Goal: Task Accomplishment & Management: Use online tool/utility

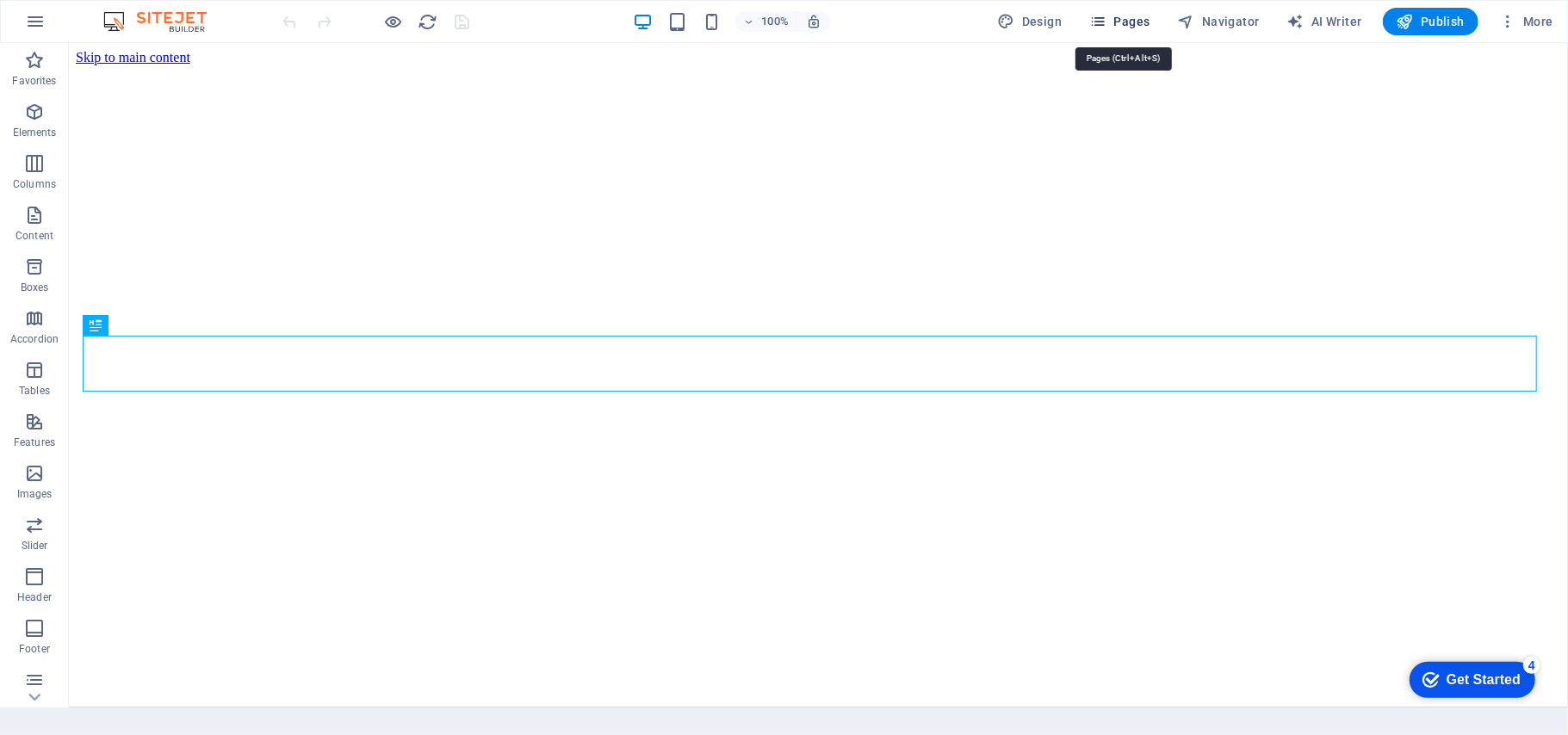
click at [1116, 22] on span "Pages" at bounding box center [1118, 21] width 60 height 17
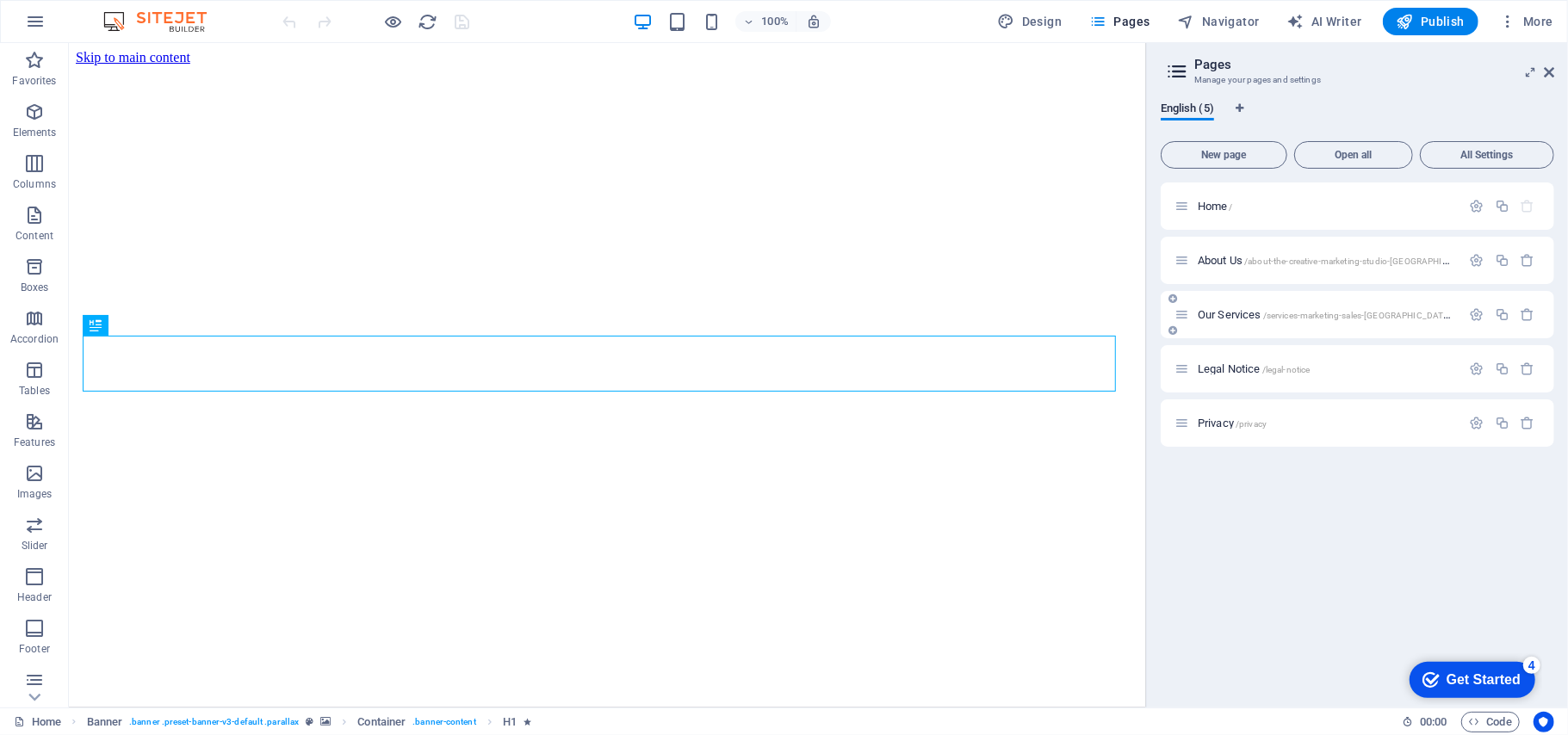
click at [1385, 317] on span "/services-marketing-sales-[GEOGRAPHIC_DATA]-town" at bounding box center [1369, 315] width 213 height 10
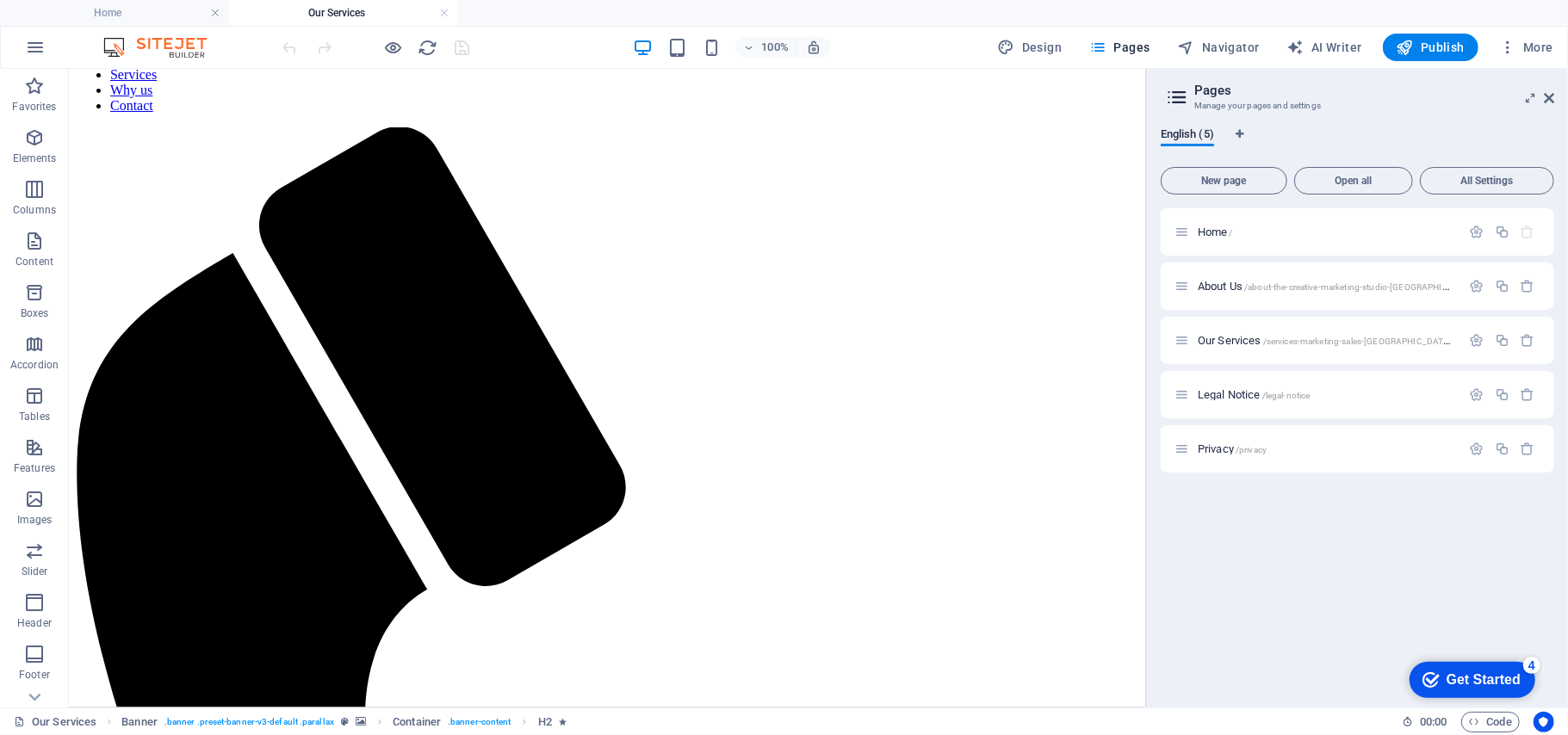
scroll to position [1098, 0]
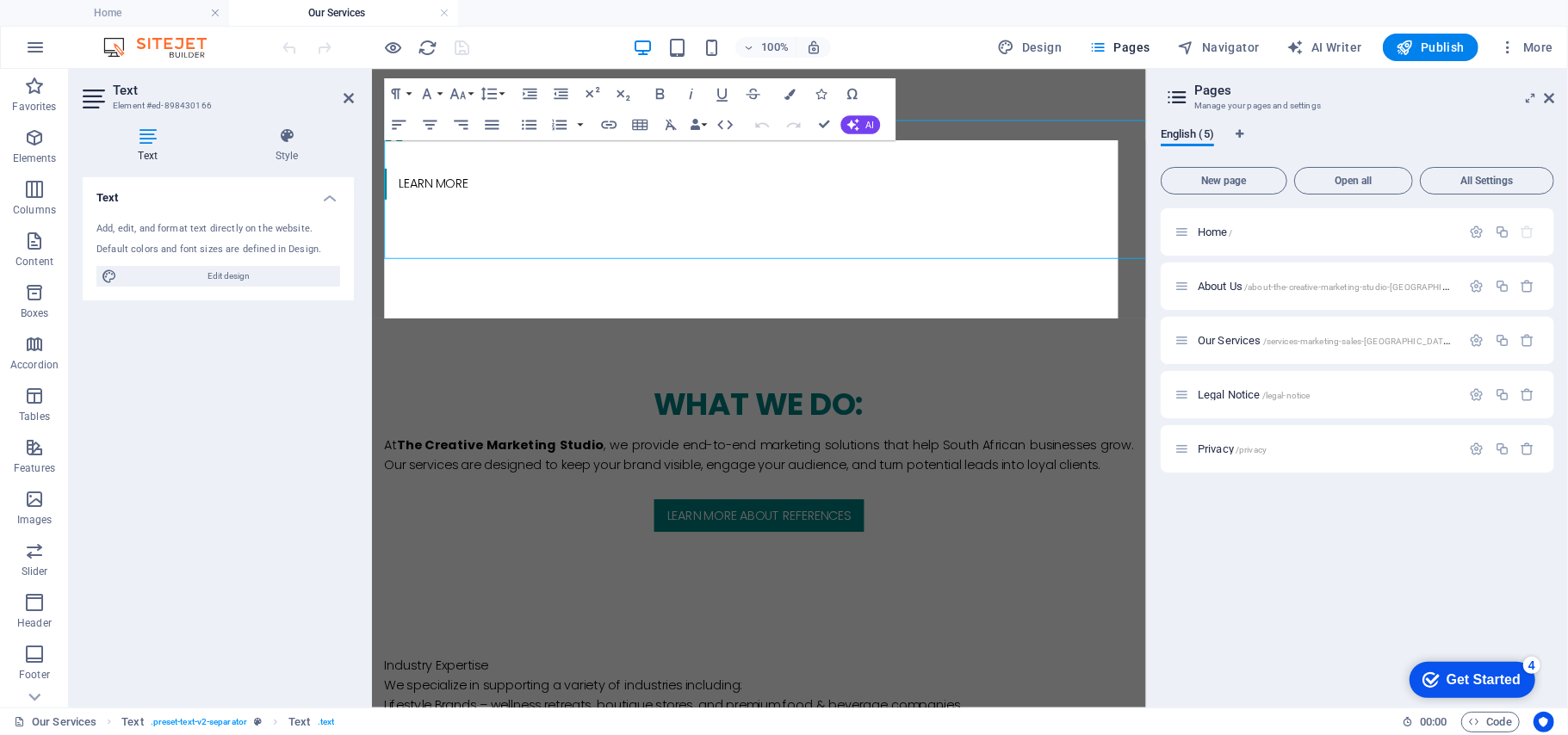
click at [806, 0] on html "The Creative Marketing Studio Home Our Services Favorites Elements Columns Cont…" at bounding box center [784, 368] width 1568 height 735
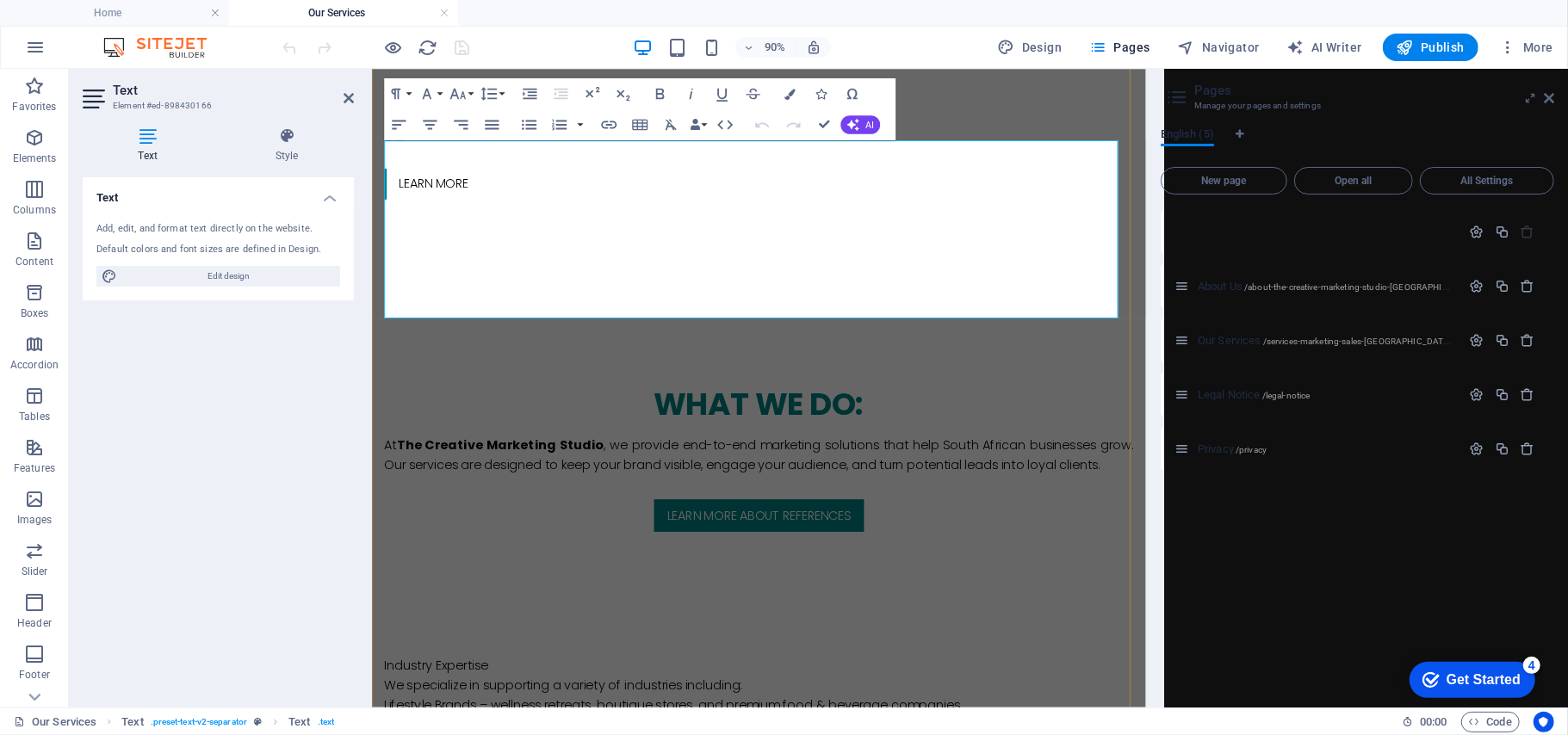
scroll to position [1120, 0]
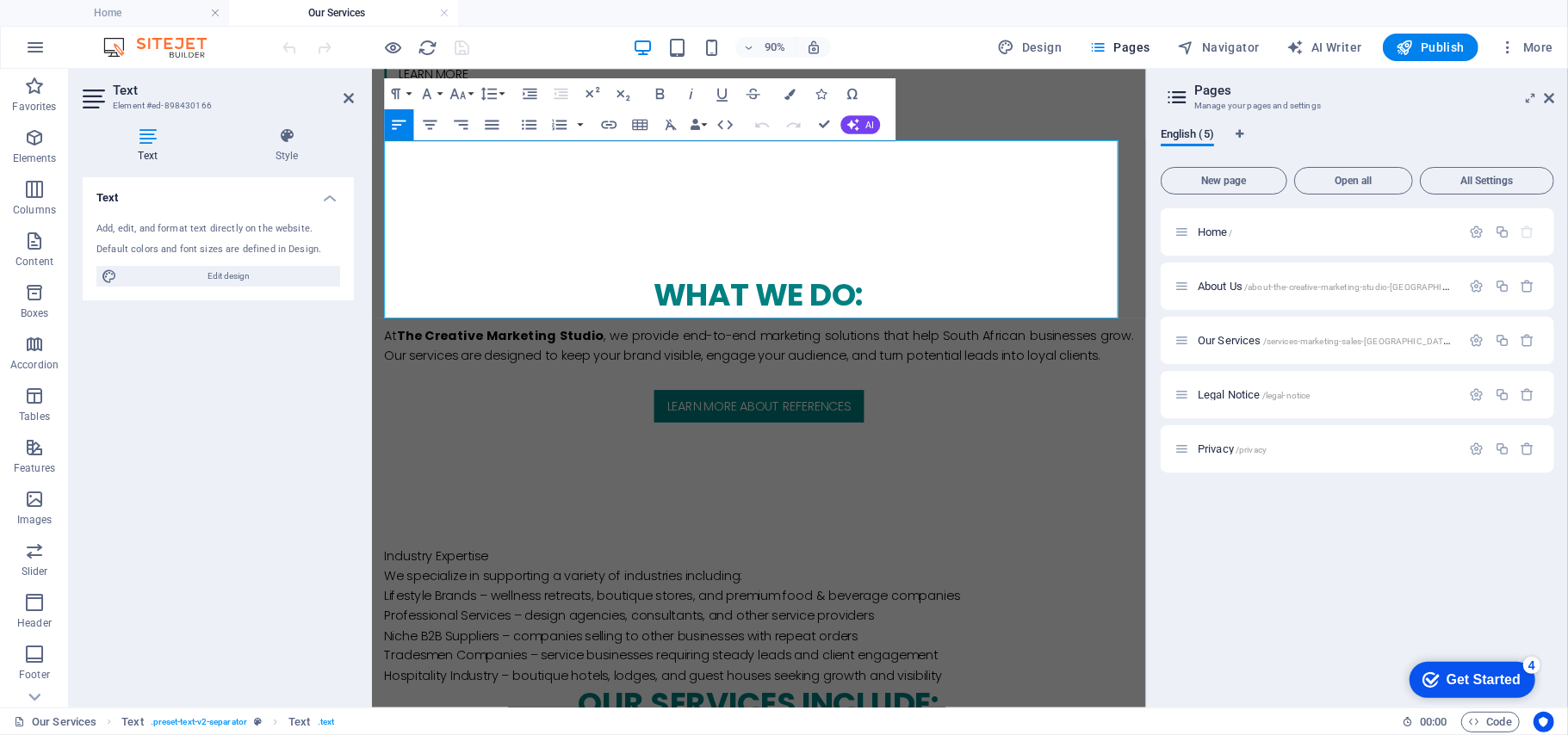
drag, startPoint x: 727, startPoint y: 270, endPoint x: 731, endPoint y: 192, distance: 78.1
click at [371, 129] on html "Skip to main content Home About us Services Why us Contact O nline Marketing S …" at bounding box center [801, 208] width 860 height 2522
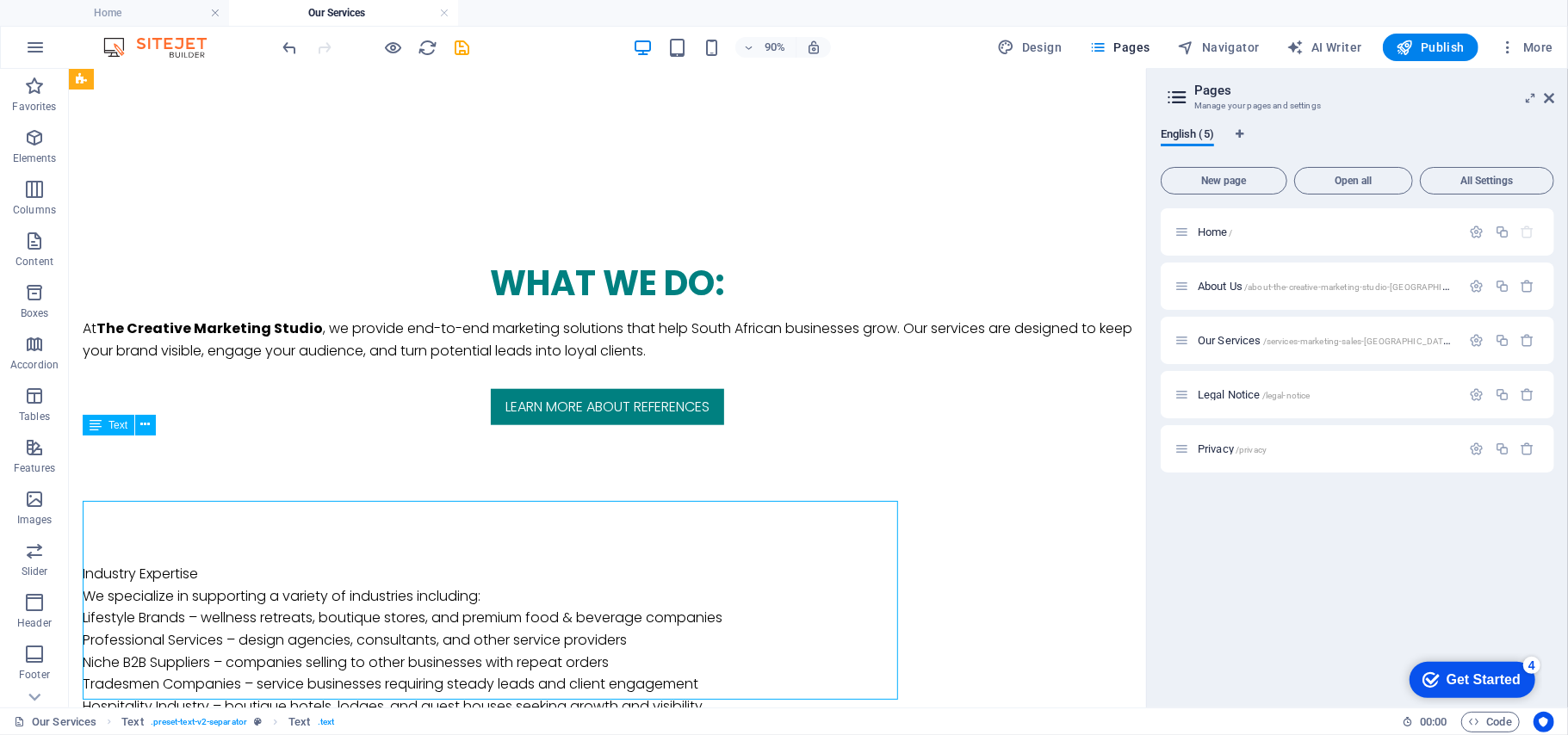
scroll to position [1098, 0]
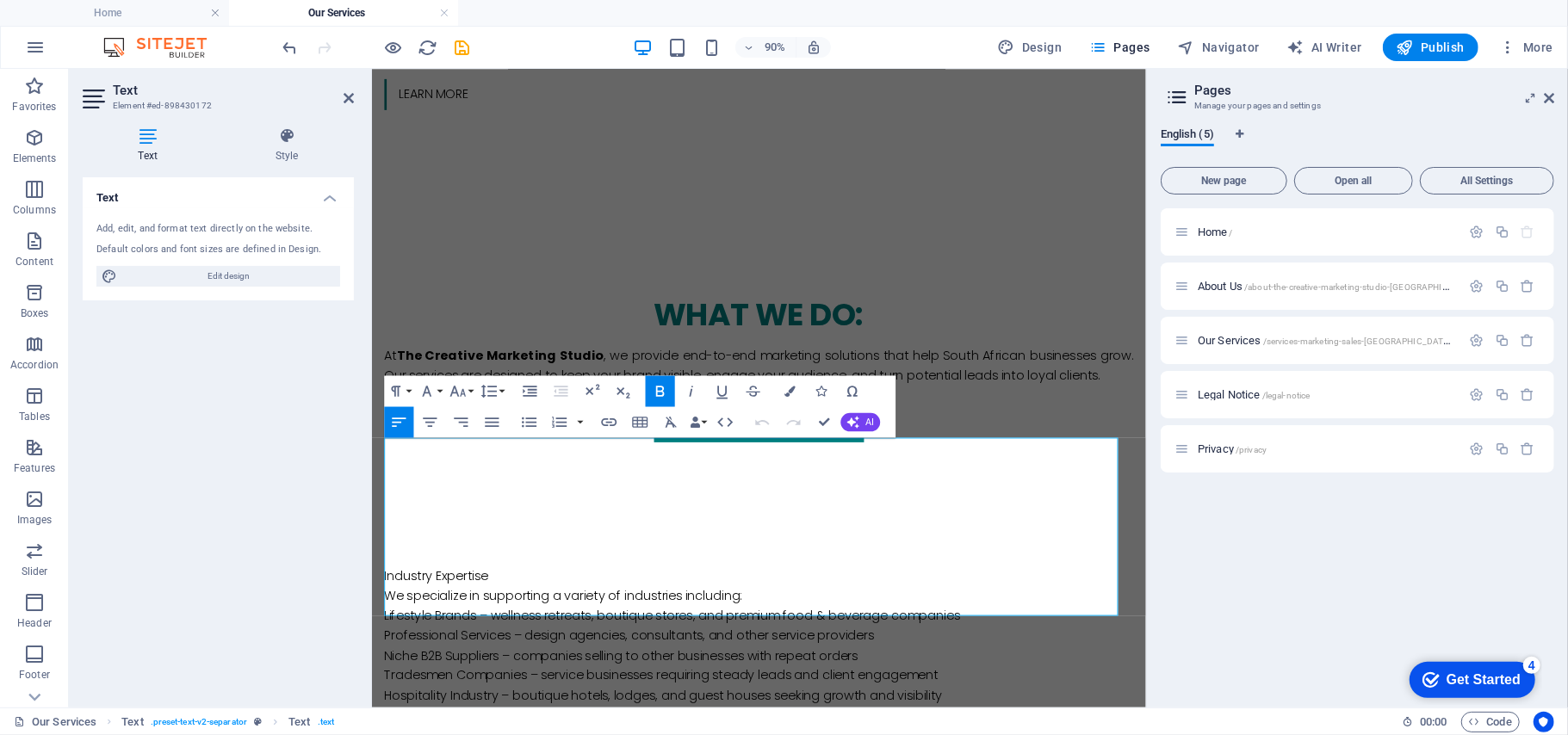
scroll to position [1120, 0]
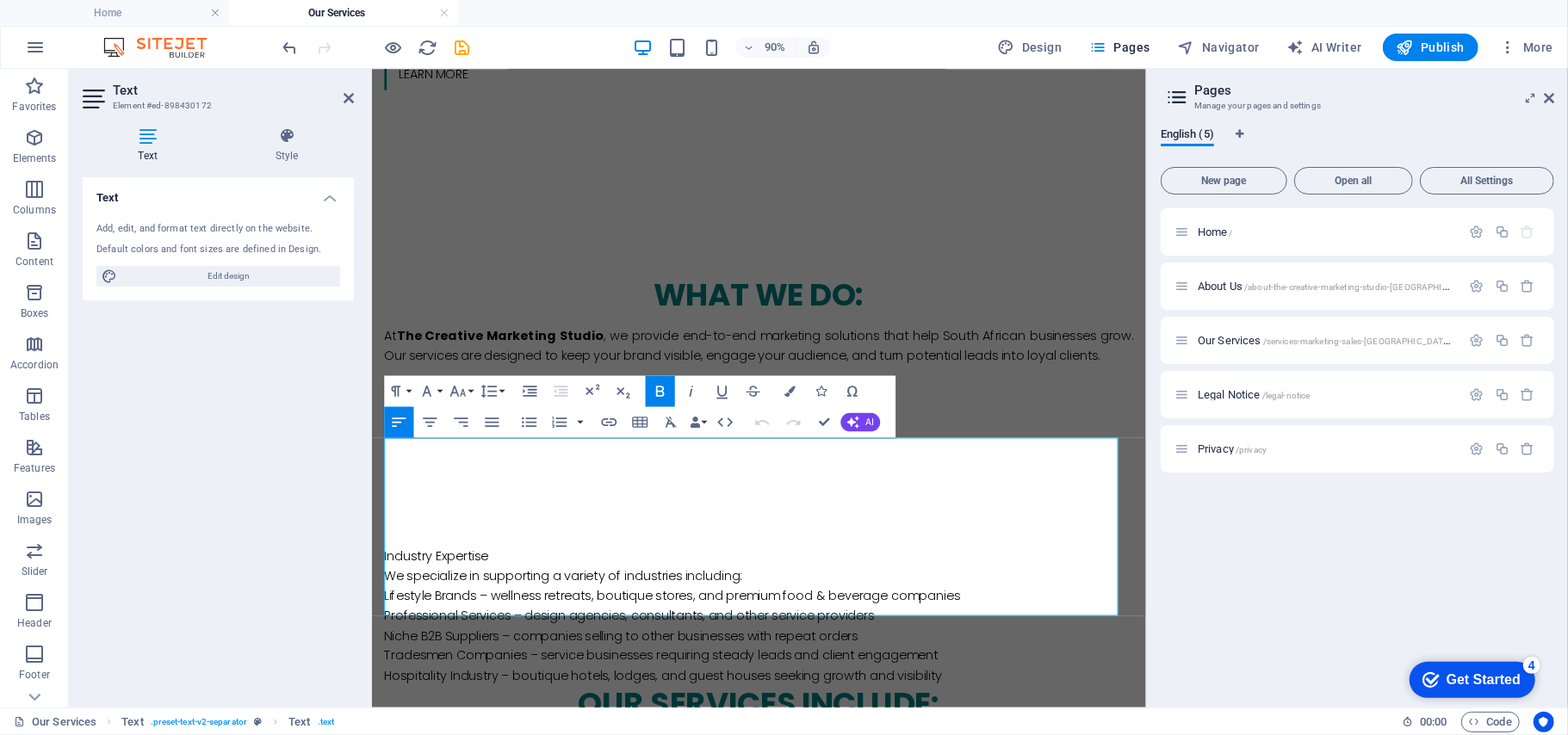
click at [227, 580] on div "Text Add, edit, and format text directly on the website. Default colors and fon…" at bounding box center [217, 435] width 271 height 516
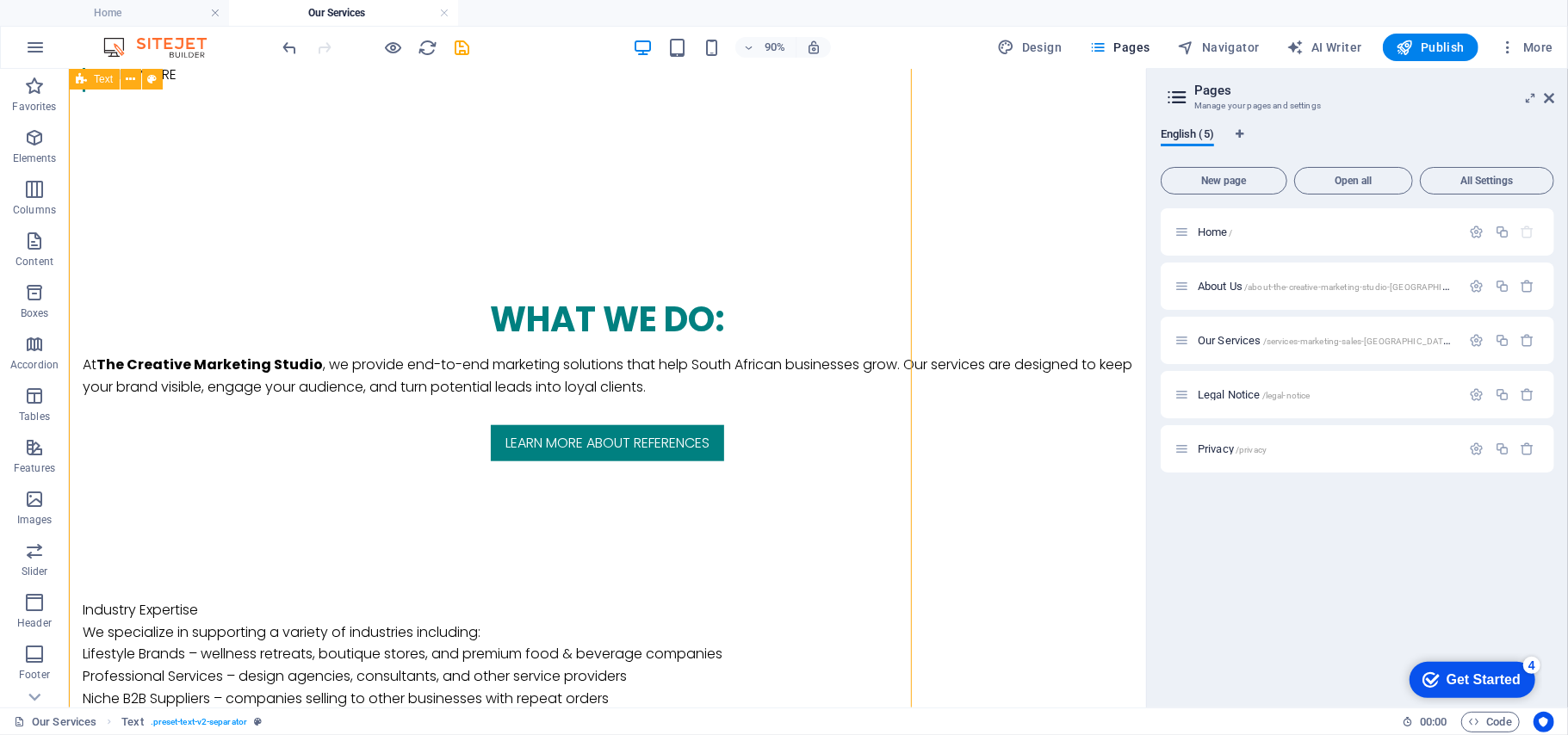
scroll to position [1098, 0]
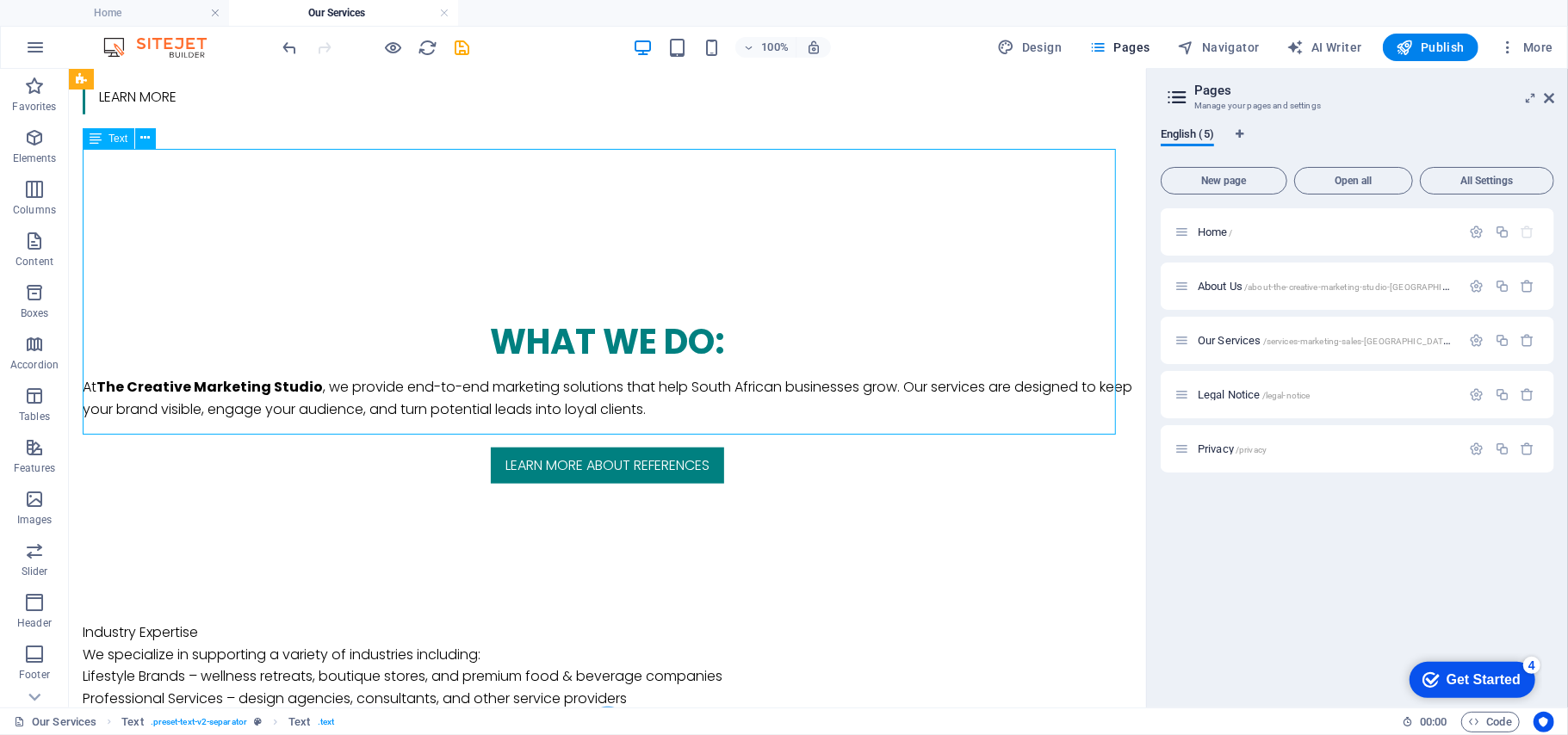
scroll to position [1120, 0]
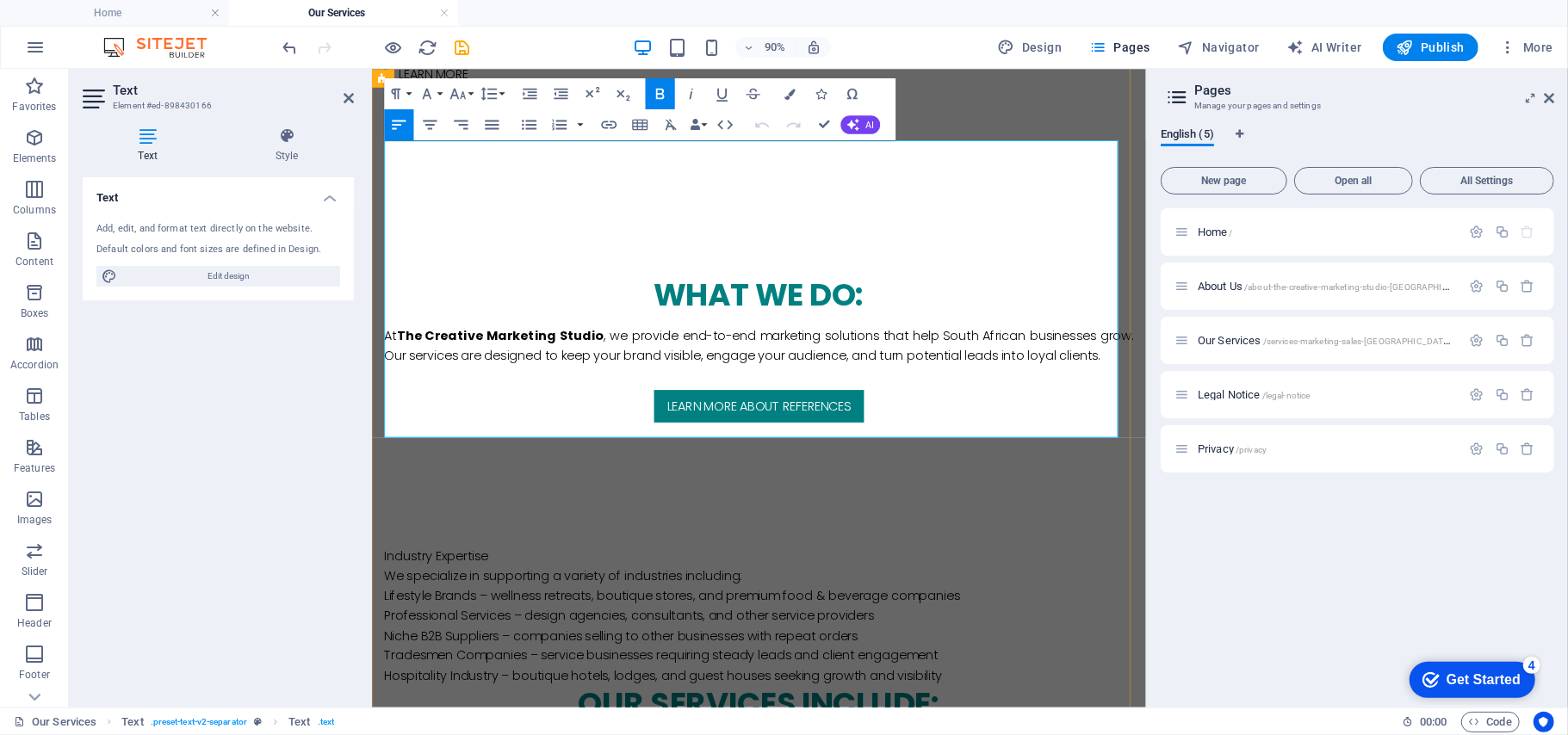
drag, startPoint x: 391, startPoint y: 165, endPoint x: 646, endPoint y: 509, distance: 428.2
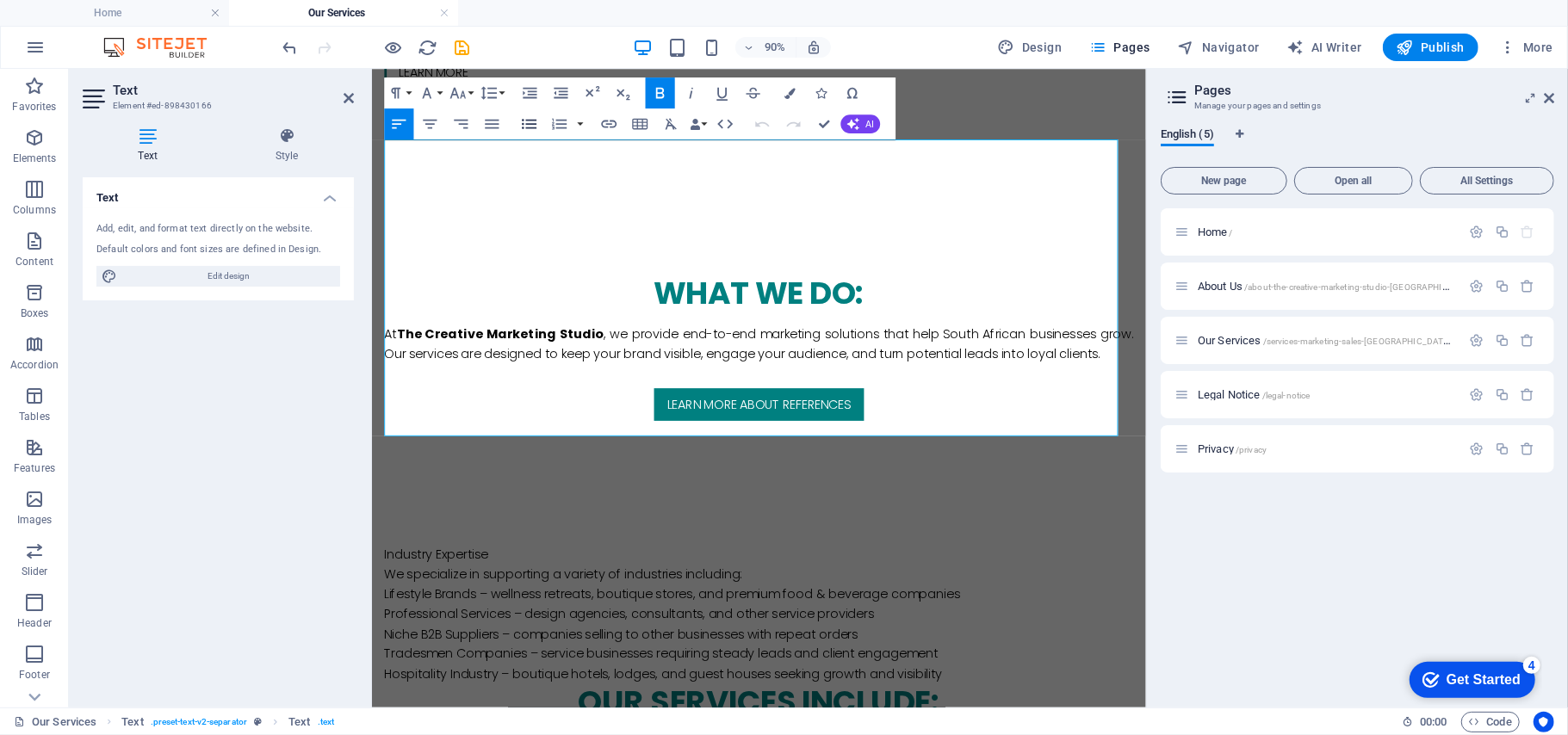
click at [528, 124] on icon "button" at bounding box center [529, 124] width 14 height 11
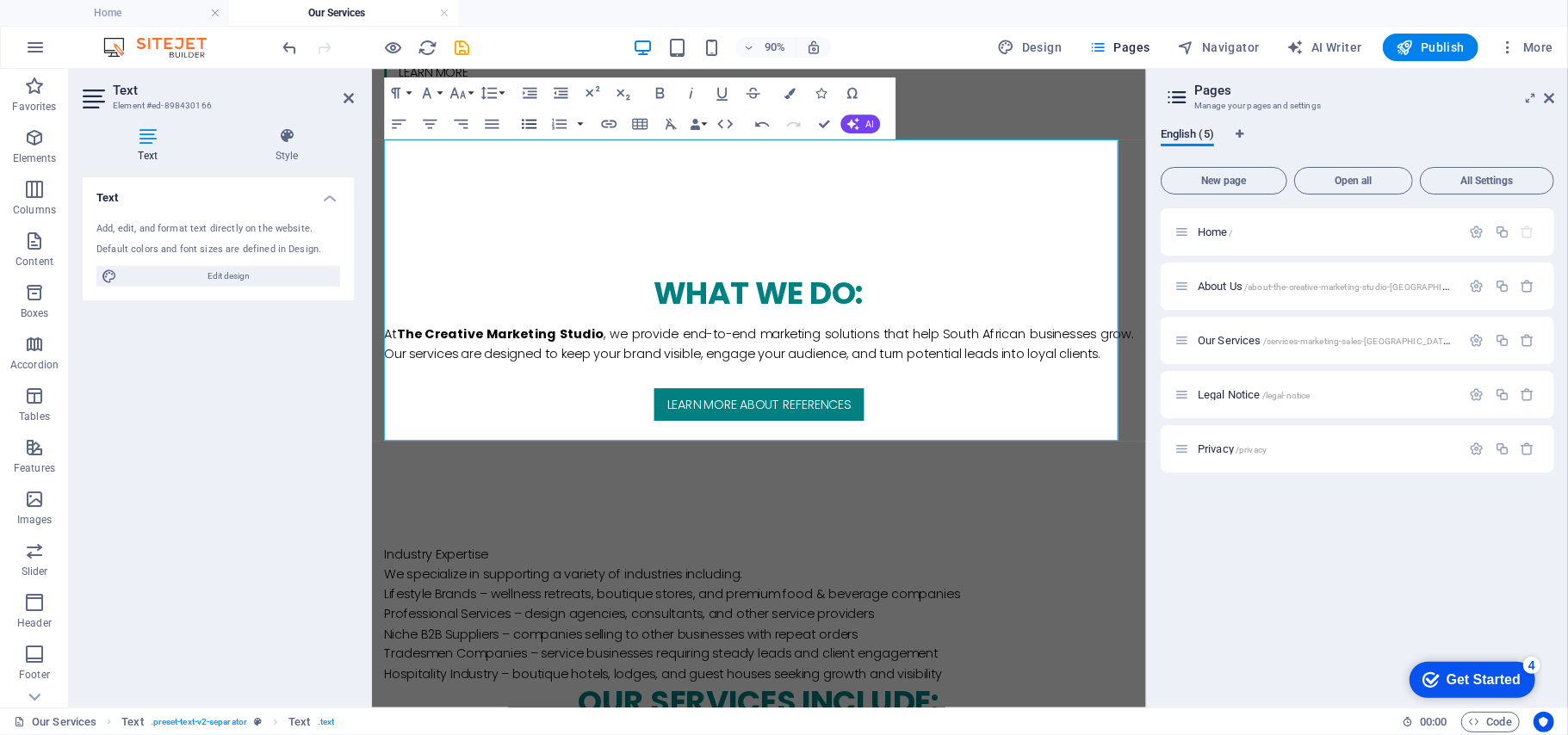
click at [528, 124] on icon "button" at bounding box center [529, 124] width 14 height 11
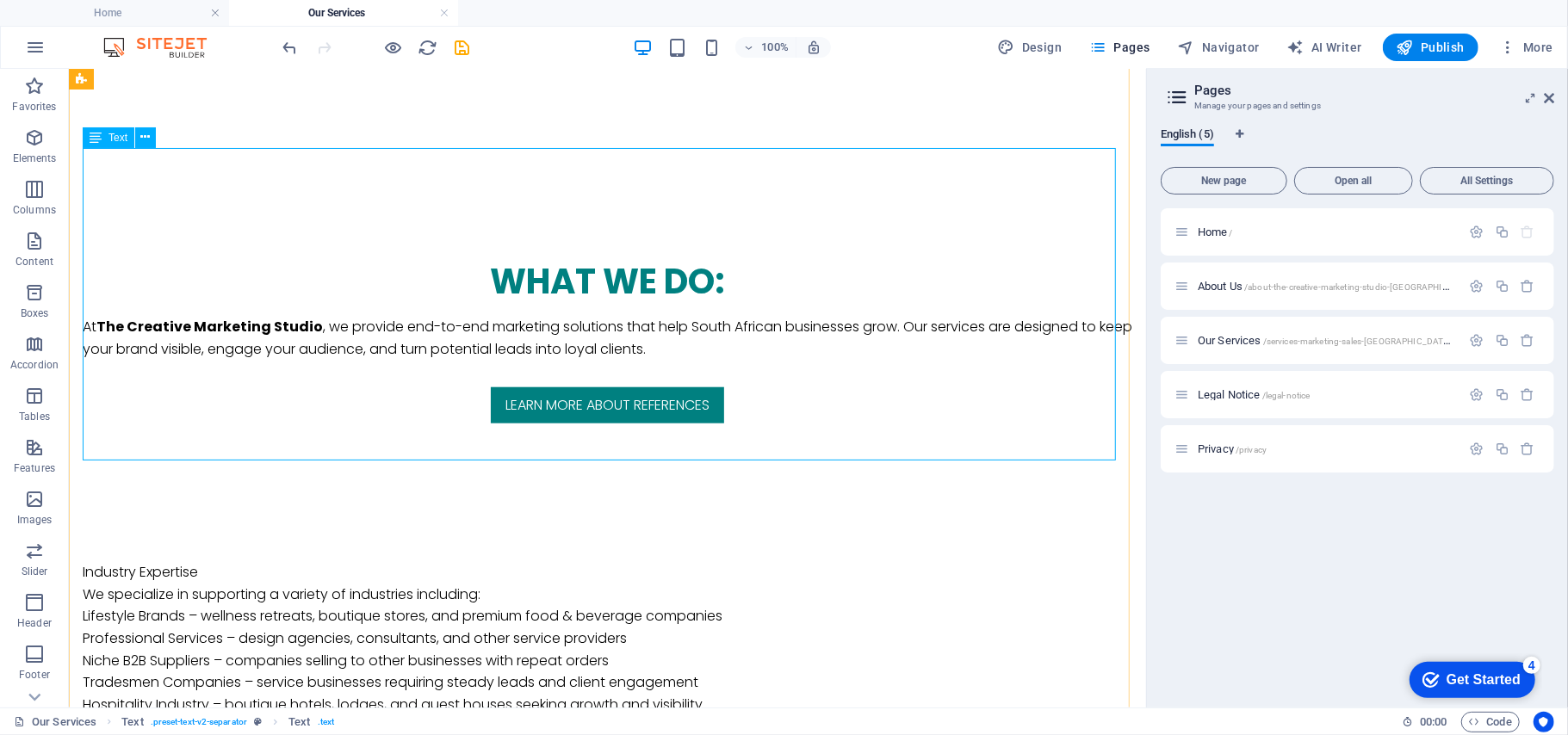
scroll to position [1099, 0]
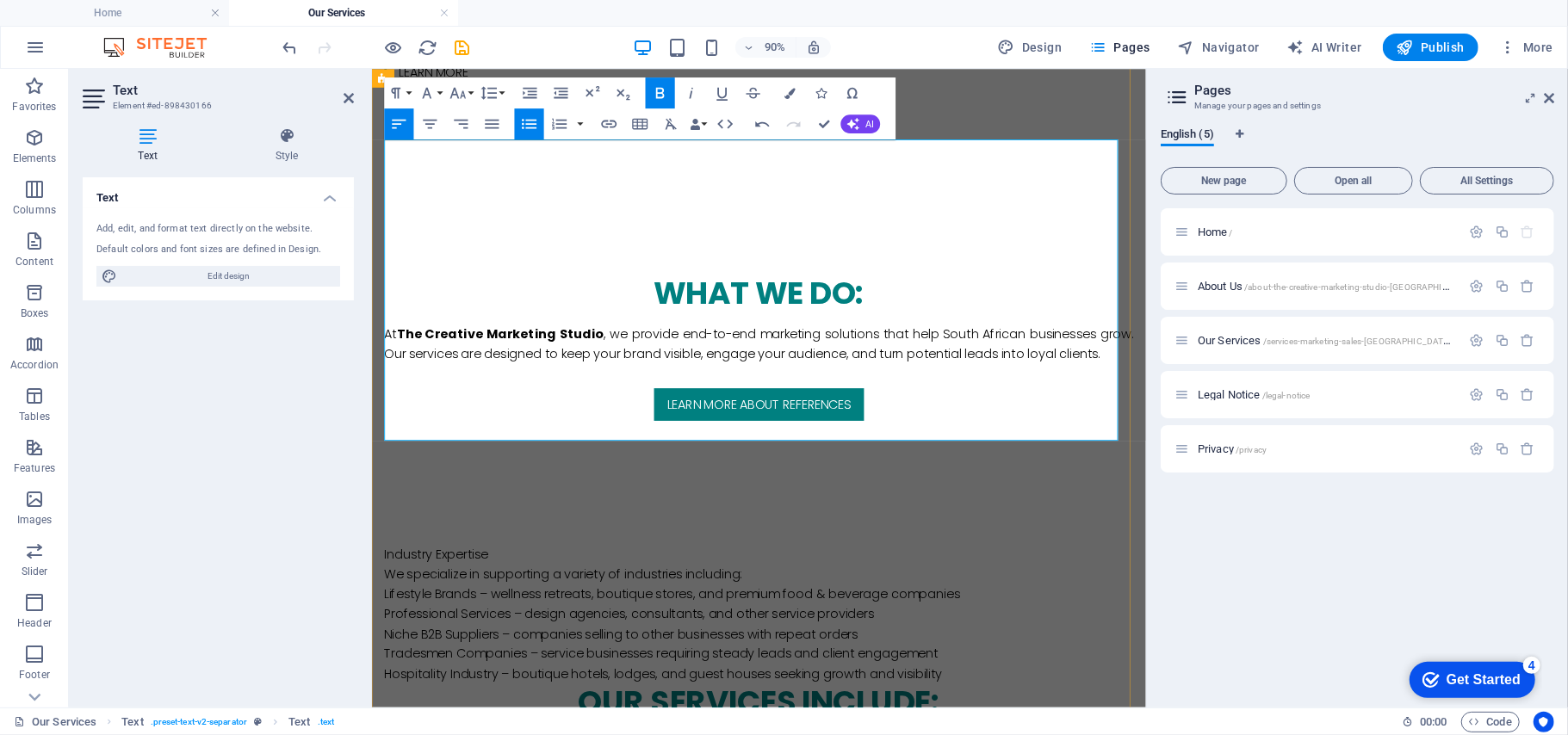
scroll to position [1131, 0]
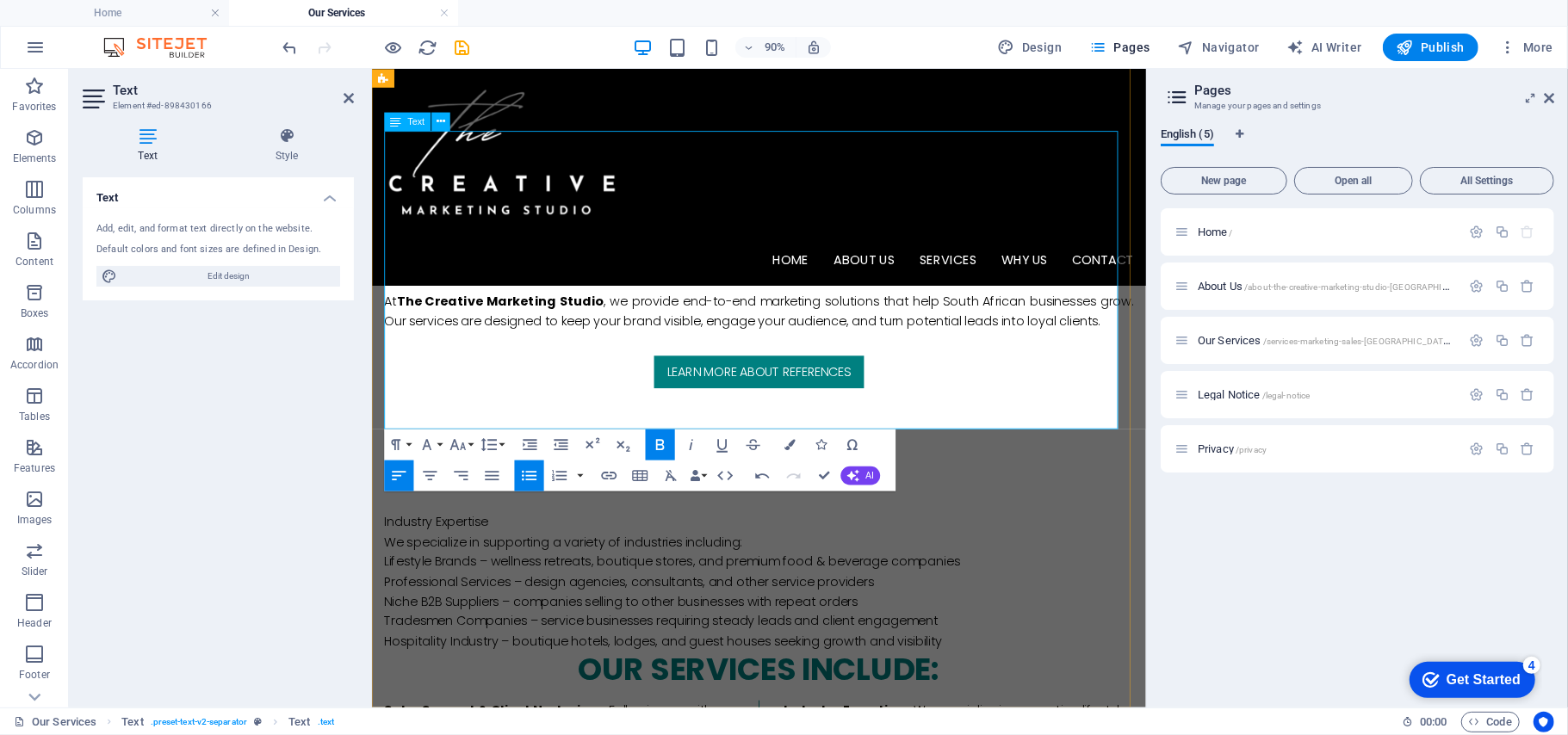
scroll to position [1109, 0]
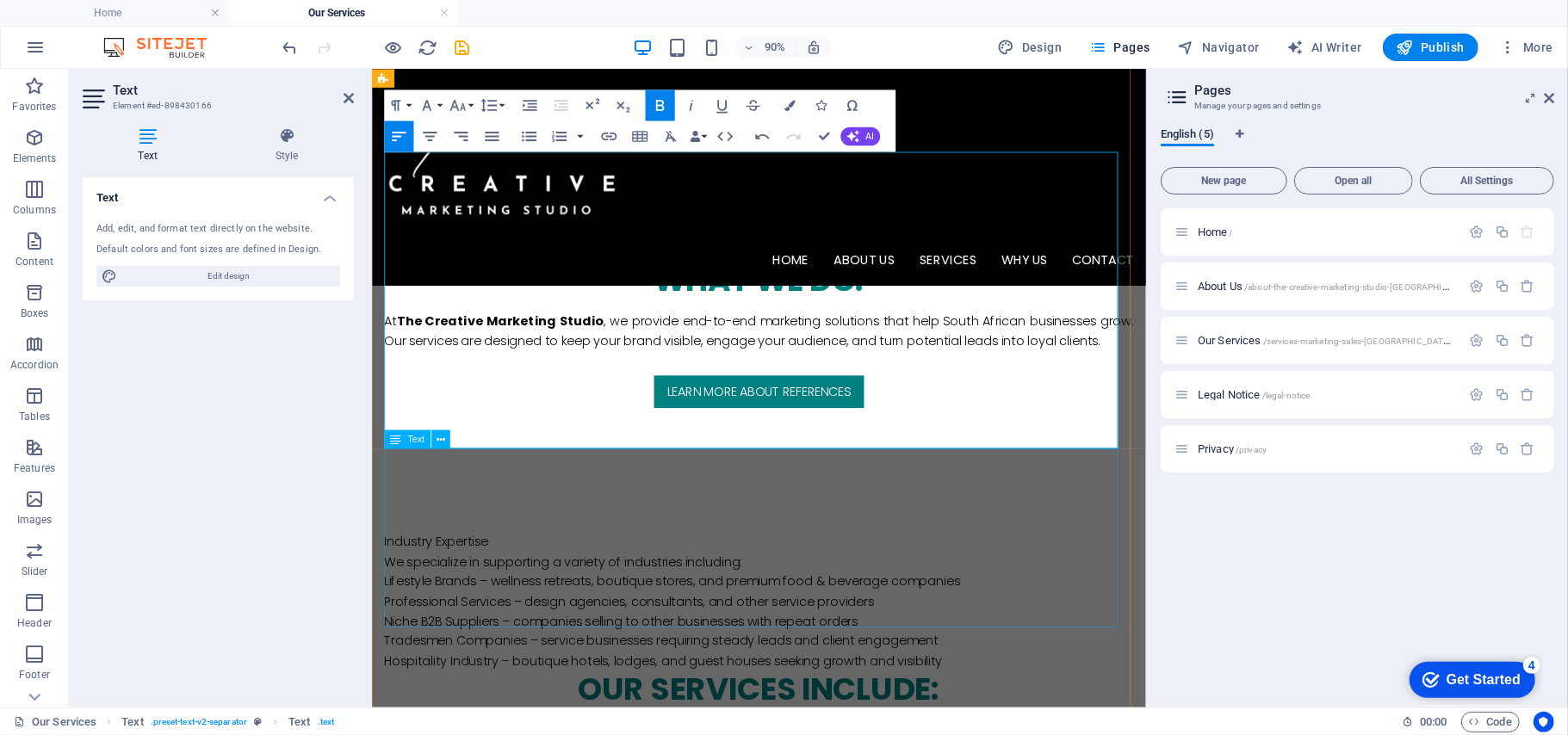
drag, startPoint x: 432, startPoint y: 598, endPoint x: 729, endPoint y: 544, distance: 301.9
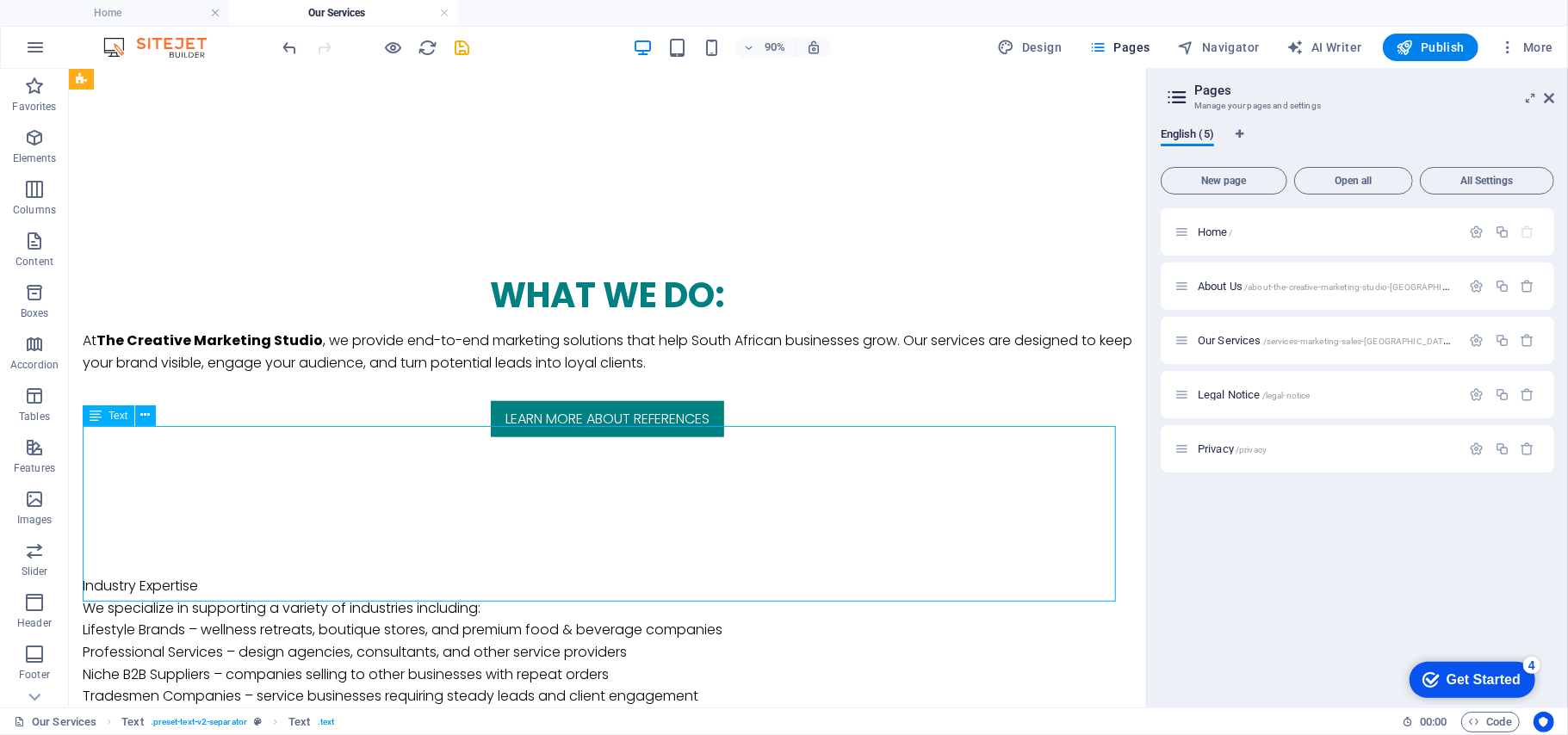
scroll to position [1086, 0]
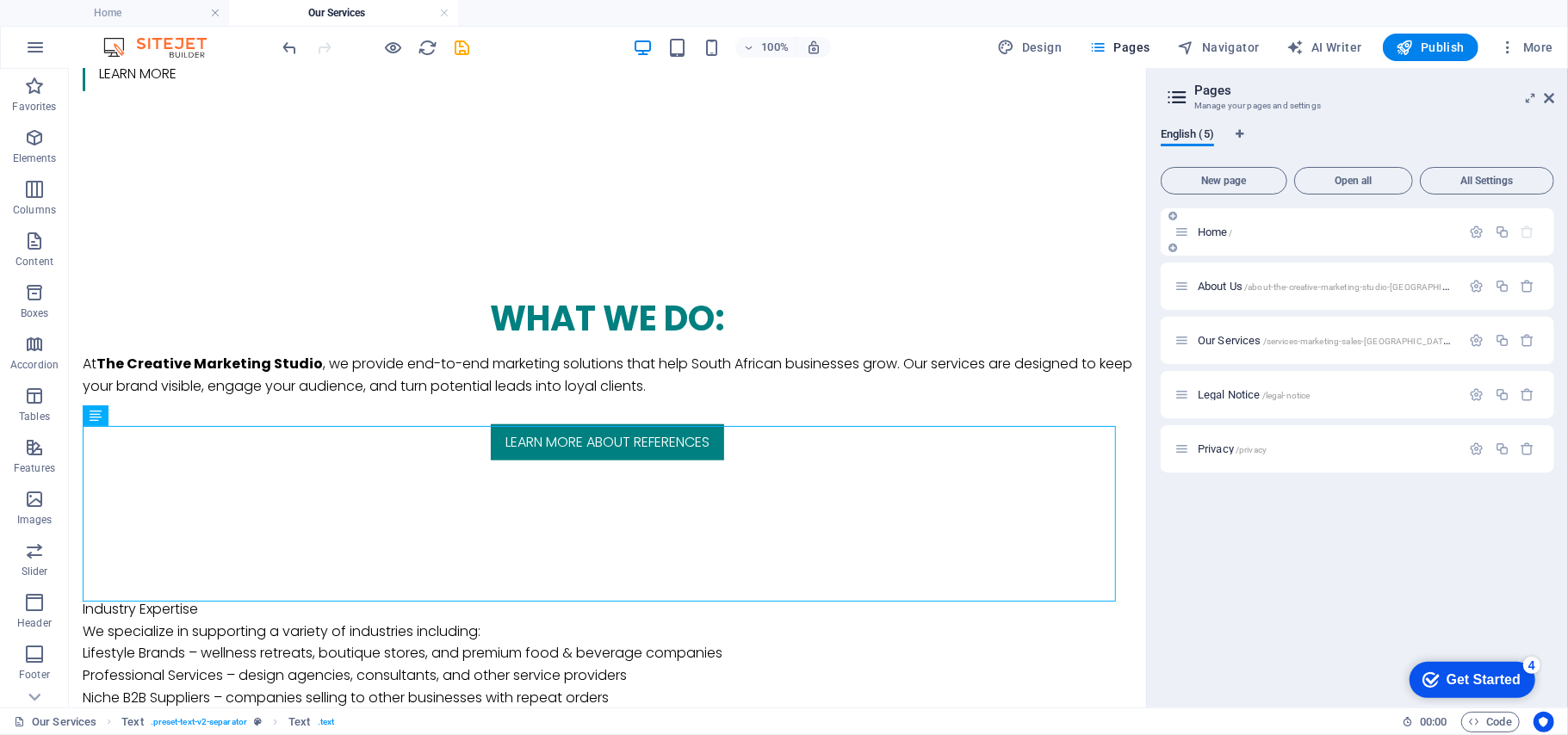
click at [1214, 240] on div "Home /" at bounding box center [1318, 232] width 286 height 20
click at [1212, 225] on div "Home /" at bounding box center [1318, 232] width 286 height 20
click at [1212, 225] on span "Home /" at bounding box center [1215, 232] width 35 height 13
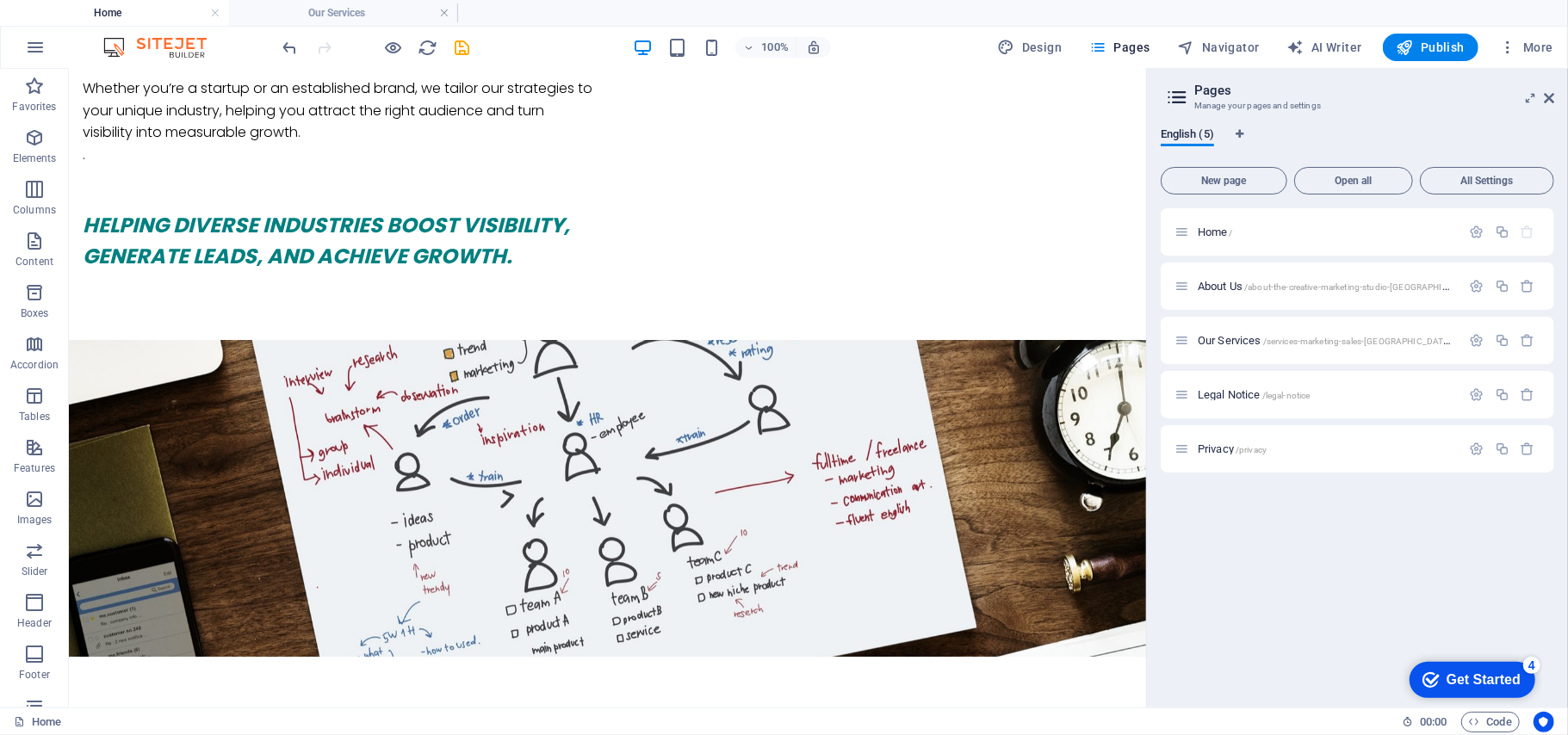
scroll to position [2097, 0]
